Goal: Information Seeking & Learning: Learn about a topic

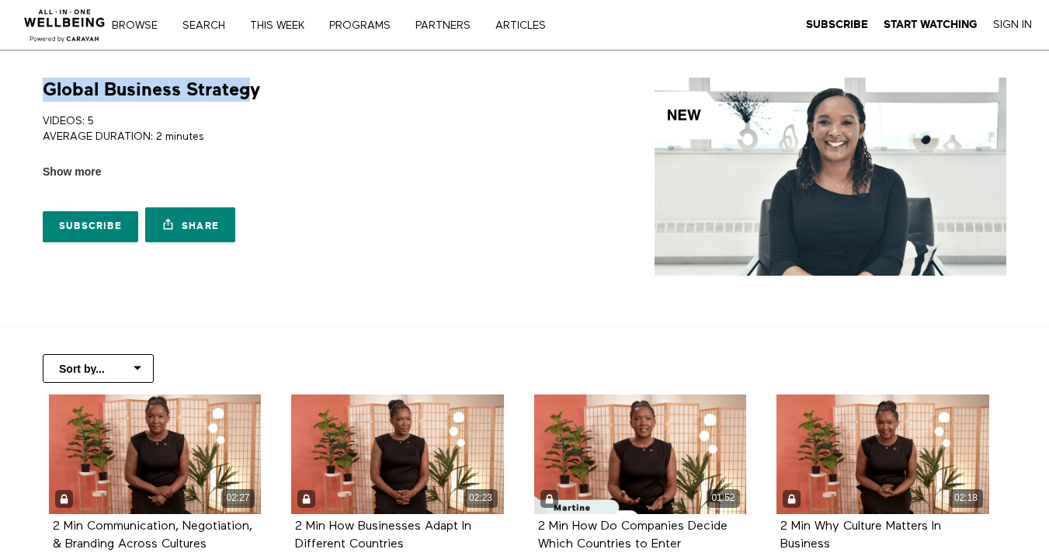
drag, startPoint x: 253, startPoint y: 89, endPoint x: 12, endPoint y: 87, distance: 241.5
click at [12, 87] on section "Global Business Strategy VIDEOS: 5 AVERAGE DURATION: 2 minutes HOW CULTURE SHAP…" at bounding box center [524, 188] width 1049 height 276
click at [247, 92] on h1 "Global Business Strategy" at bounding box center [151, 90] width 217 height 24
drag, startPoint x: 280, startPoint y: 92, endPoint x: -12, endPoint y: 89, distance: 292.0
click at [0, 89] on html "Skip to main content Thousands of videos, practices, programs, workshops, and m…" at bounding box center [524, 278] width 1049 height 556
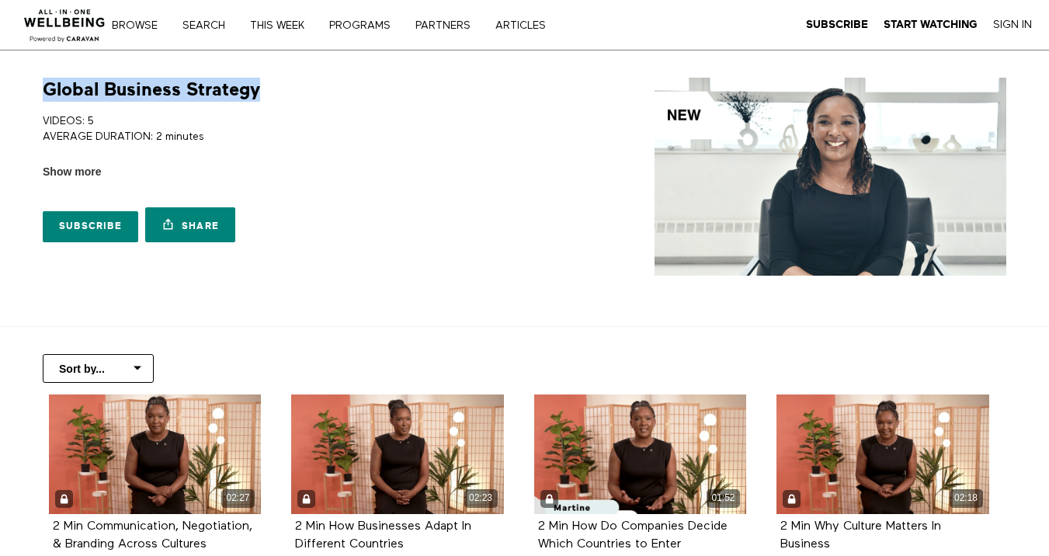
copy h1 "Global Business Strategy"
click at [81, 168] on span "Show more" at bounding box center [72, 172] width 58 height 16
click at [0, 0] on input "Show more Show less" at bounding box center [0, 0] width 0 height 0
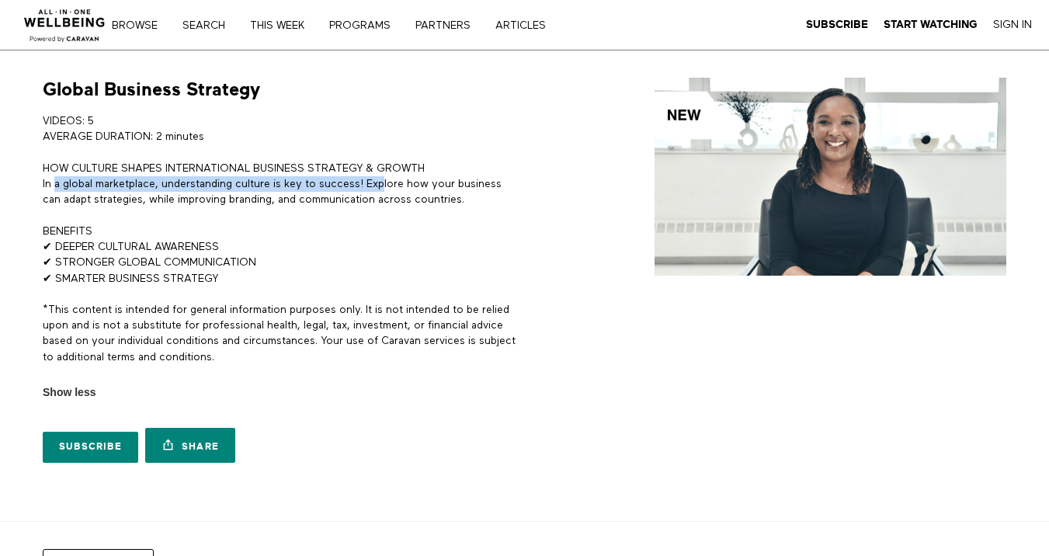
drag, startPoint x: 50, startPoint y: 186, endPoint x: 383, endPoint y: 183, distance: 332.4
click at [384, 183] on p "HOW CULTURE SHAPES INTERNATIONAL BUSINESS STRATEGY & GROWTH In a global marketp…" at bounding box center [281, 184] width 476 height 47
click at [369, 186] on p "HOW CULTURE SHAPES INTERNATIONAL BUSINESS STRATEGY & GROWTH In a global marketp…" at bounding box center [281, 184] width 476 height 47
drag, startPoint x: 366, startPoint y: 185, endPoint x: 483, endPoint y: 200, distance: 118.2
click at [483, 200] on p "HOW CULTURE SHAPES INTERNATIONAL BUSINESS STRATEGY & GROWTH In a global marketp…" at bounding box center [281, 184] width 476 height 47
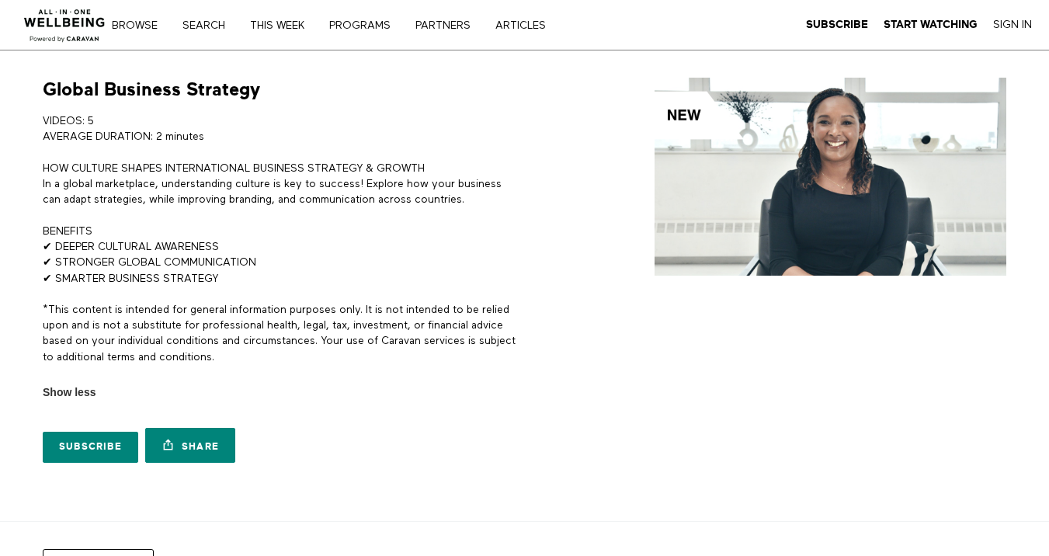
copy p "Explore how your business can adapt strategies, while improving branding, and c…"
